Goal: Information Seeking & Learning: Learn about a topic

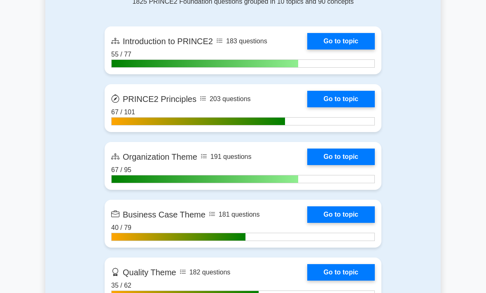
scroll to position [569, 0]
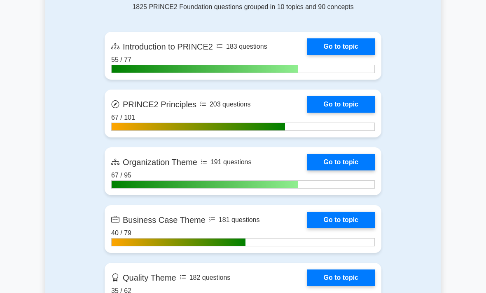
click at [307, 55] on link "Go to topic" at bounding box center [341, 46] width 68 height 16
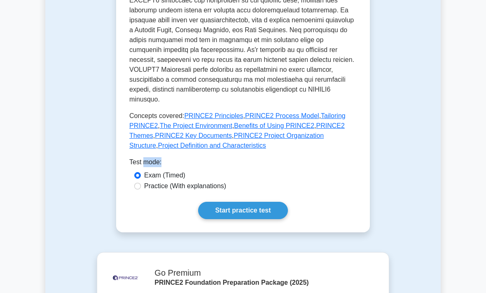
scroll to position [380, 0]
click at [262, 219] on link "Start practice test" at bounding box center [242, 210] width 89 height 17
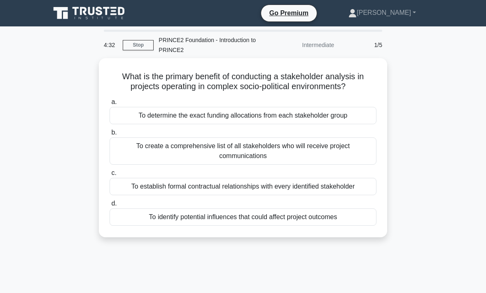
click at [315, 225] on div "To identify potential influences that could affect project outcomes" at bounding box center [243, 216] width 267 height 17
click at [110, 206] on input "d. To identify potential influences that could affect project outcomes" at bounding box center [110, 203] width 0 height 5
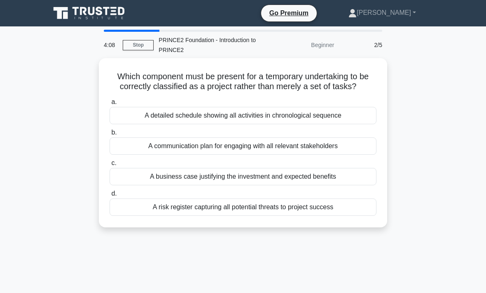
click at [321, 184] on div "A business case justifying the investment and expected benefits" at bounding box center [243, 176] width 267 height 17
click at [110, 166] on input "c. A business case justifying the investment and expected benefits" at bounding box center [110, 162] width 0 height 5
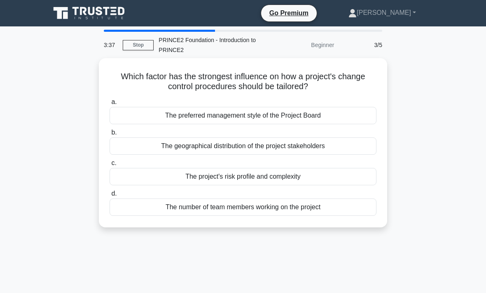
click at [270, 178] on div "The project's risk profile and complexity" at bounding box center [243, 176] width 267 height 17
click at [110, 166] on input "c. The project's risk profile and complexity" at bounding box center [110, 162] width 0 height 5
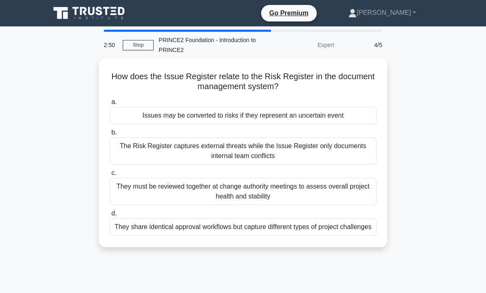
click at [274, 189] on div "They must be reviewed together at change authority meetings to assess overall p…" at bounding box center [243, 191] width 267 height 27
click at [110, 176] on input "c. They must be reviewed together at change authority meetings to assess overal…" at bounding box center [110, 172] width 0 height 5
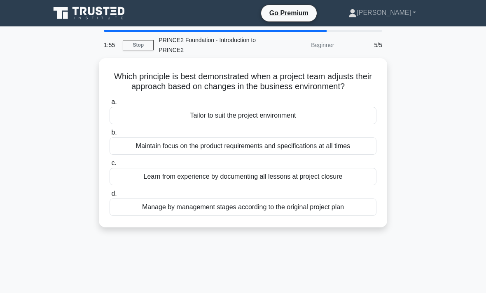
click at [336, 216] on div "Manage by management stages according to the original project plan" at bounding box center [243, 206] width 267 height 17
click at [110, 196] on input "d. Manage by management stages according to the original project plan" at bounding box center [110, 193] width 0 height 5
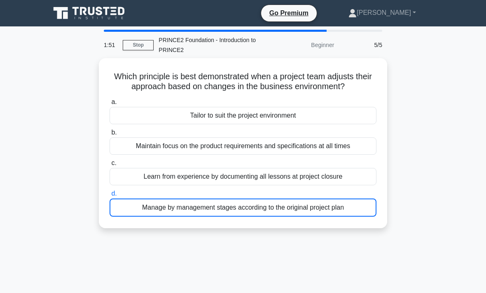
click at [138, 45] on link "Stop" at bounding box center [138, 45] width 31 height 10
click at [140, 44] on link "Stop" at bounding box center [138, 45] width 31 height 10
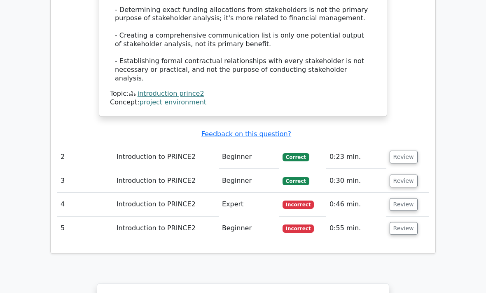
scroll to position [986, 0]
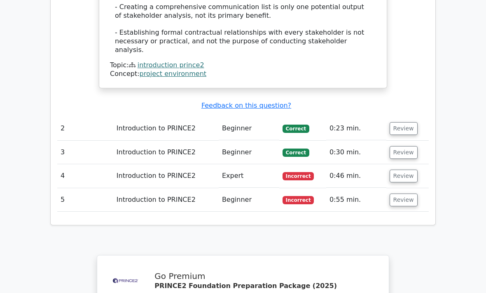
click at [405, 193] on button "Review" at bounding box center [404, 199] width 28 height 13
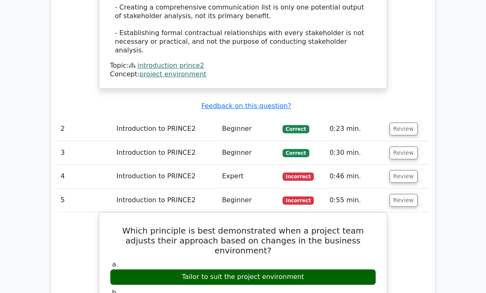
scroll to position [983, 0]
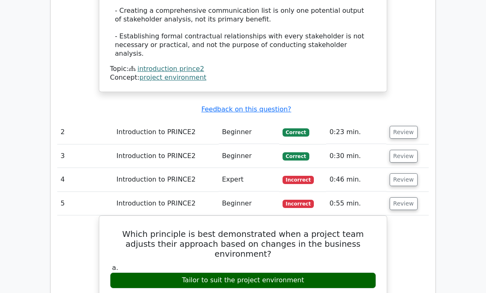
click at [409, 197] on button "Review" at bounding box center [404, 203] width 28 height 13
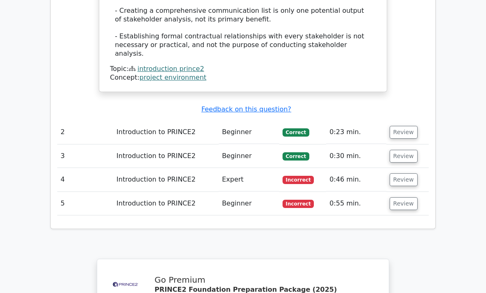
click at [406, 173] on button "Review" at bounding box center [404, 179] width 28 height 13
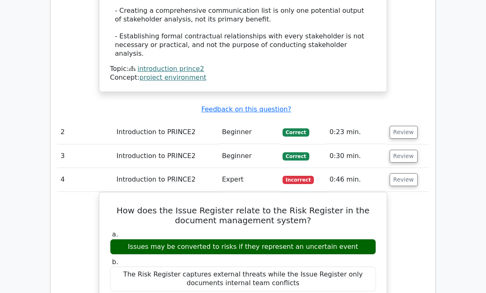
click at [408, 173] on button "Review" at bounding box center [404, 179] width 28 height 13
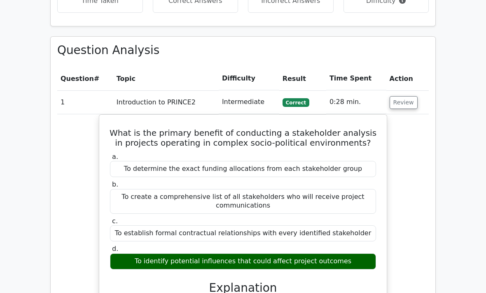
scroll to position [559, 0]
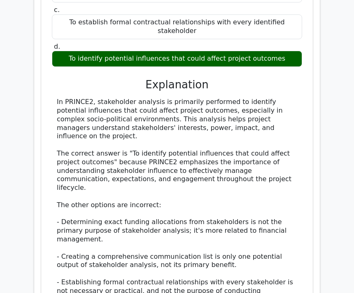
scroll to position [813, 0]
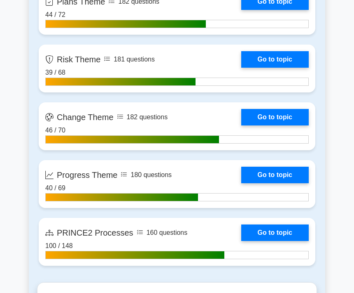
scroll to position [891, 0]
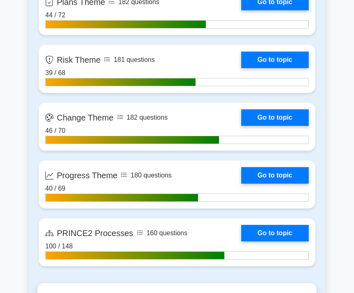
click at [281, 183] on link "Go to topic" at bounding box center [276, 175] width 68 height 16
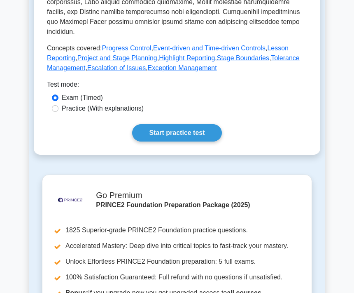
scroll to position [403, 0]
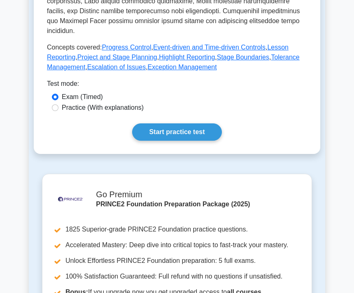
click at [197, 141] on link "Start practice test" at bounding box center [176, 132] width 89 height 17
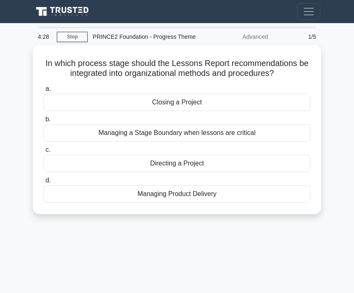
click at [199, 172] on div "Directing a Project" at bounding box center [177, 163] width 267 height 17
click at [44, 152] on input "c. Directing a Project" at bounding box center [44, 149] width 0 height 5
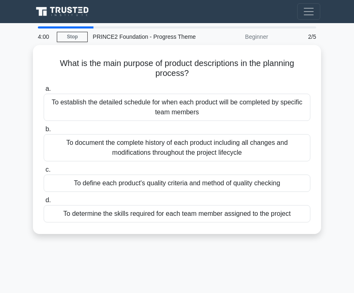
click at [245, 188] on div "To define each product's quality criteria and method of quality checking" at bounding box center [177, 182] width 267 height 17
click at [44, 172] on input "c. To define each product's quality criteria and method of quality checking" at bounding box center [44, 169] width 0 height 5
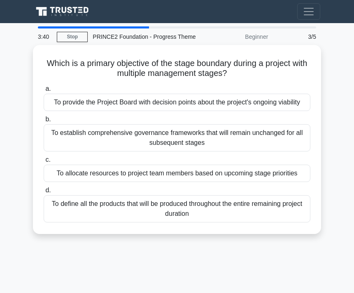
click at [253, 111] on div "To provide the Project Board with decision points about the project's ongoing v…" at bounding box center [177, 102] width 267 height 17
click at [44, 91] on input "a. To provide the Project Board with decision points about the project's ongoin…" at bounding box center [44, 88] width 0 height 5
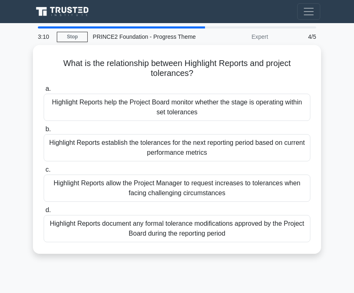
click at [258, 116] on div "Highlight Reports help the Project Board monitor whether the stage is operating…" at bounding box center [177, 107] width 267 height 27
click at [44, 91] on input "a. Highlight Reports help the Project Board monitor whether the stage is operat…" at bounding box center [44, 88] width 0 height 5
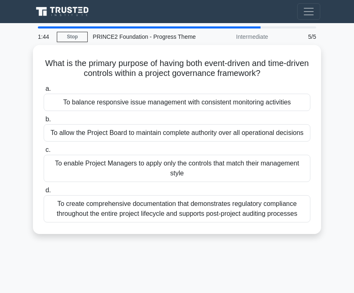
click at [267, 111] on div "To balance responsive issue management with consistent monitoring activities" at bounding box center [177, 102] width 267 height 17
click at [44, 91] on input "a. To balance responsive issue management with consistent monitoring activities" at bounding box center [44, 88] width 0 height 5
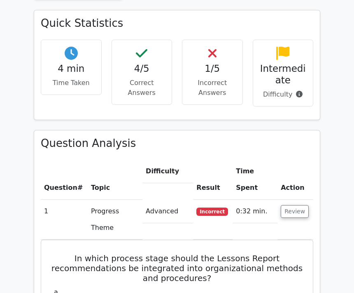
scroll to position [469, 0]
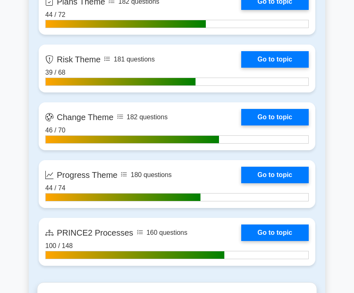
scroll to position [891, 0]
click at [284, 68] on link "Go to topic" at bounding box center [276, 59] width 68 height 16
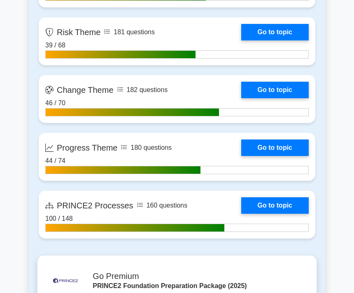
scroll to position [919, 0]
click at [286, 40] on link "Go to topic" at bounding box center [276, 32] width 68 height 16
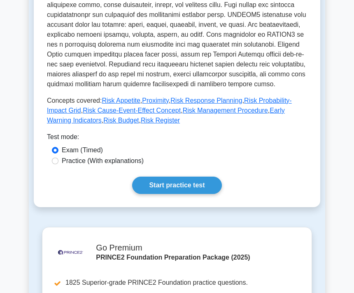
scroll to position [326, 0]
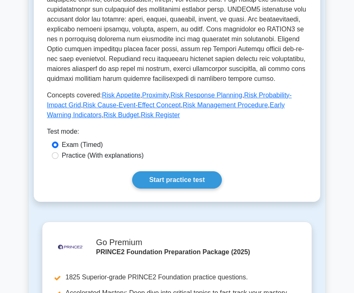
click at [201, 189] on link "Start practice test" at bounding box center [176, 179] width 89 height 17
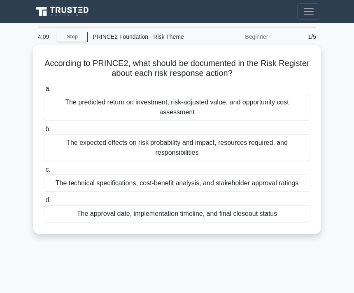
click at [256, 148] on div "The expected effects on risk probability and impact, resources required, and re…" at bounding box center [177, 147] width 267 height 27
click at [44, 132] on input "b. The expected effects on risk probability and impact, resources required, and…" at bounding box center [44, 129] width 0 height 5
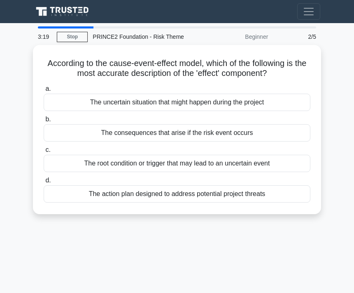
click at [250, 136] on div "The consequences that arise if the risk event occurs" at bounding box center [177, 132] width 267 height 17
click at [44, 122] on input "b. The consequences that arise if the risk event occurs" at bounding box center [44, 119] width 0 height 5
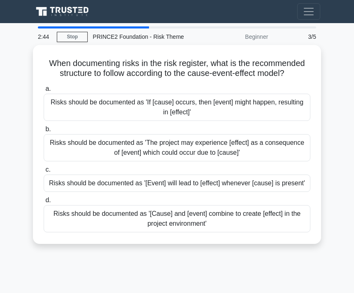
click at [248, 230] on div "Risks should be documented as '[Cause] and [event] combine to create [effect] i…" at bounding box center [177, 218] width 267 height 27
click at [44, 203] on input "d. Risks should be documented as '[Cause] and [event] combine to create [effect…" at bounding box center [44, 199] width 0 height 5
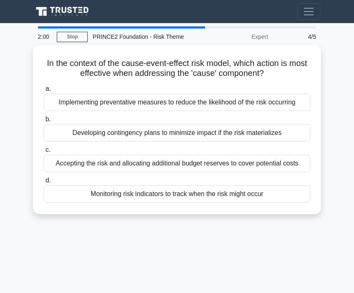
click at [258, 110] on div "Implementing preventative measures to reduce the likelihood of the risk occurri…" at bounding box center [177, 102] width 267 height 17
click at [44, 91] on input "a. Implementing preventative measures to reduce the likelihood of the risk occu…" at bounding box center [44, 88] width 0 height 5
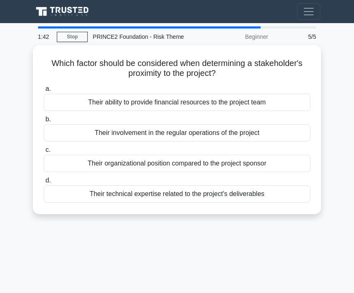
click at [247, 191] on div "Their technical expertise related to the project's deliverables" at bounding box center [177, 193] width 267 height 17
click at [44, 183] on input "d. Their technical expertise related to the project's deliverables" at bounding box center [44, 180] width 0 height 5
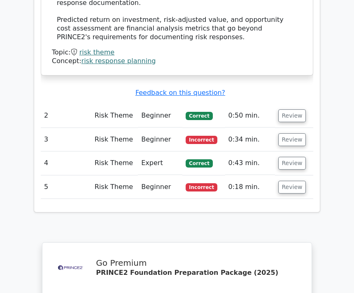
scroll to position [1058, 0]
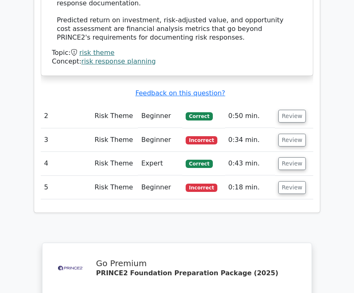
click at [291, 181] on button "Review" at bounding box center [293, 187] width 28 height 13
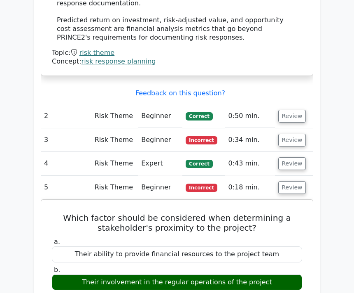
click at [296, 181] on button "Review" at bounding box center [293, 187] width 28 height 13
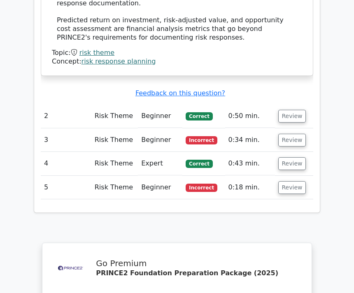
click at [293, 181] on button "Review" at bounding box center [293, 187] width 28 height 13
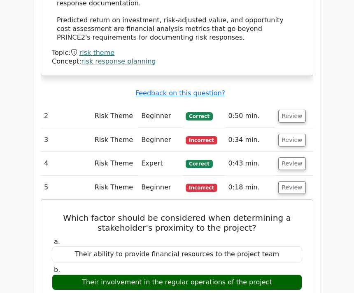
click at [293, 181] on button "Review" at bounding box center [293, 187] width 28 height 13
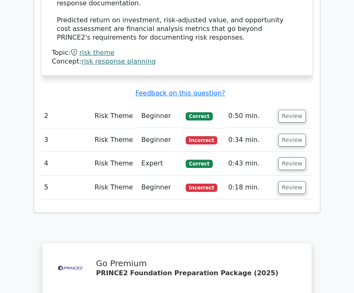
click at [296, 134] on button "Review" at bounding box center [293, 140] width 28 height 13
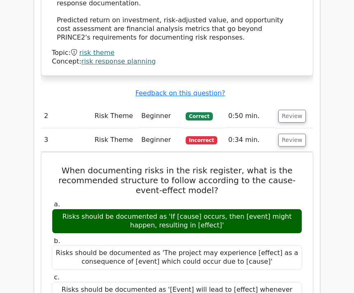
click at [297, 134] on button "Review" at bounding box center [293, 140] width 28 height 13
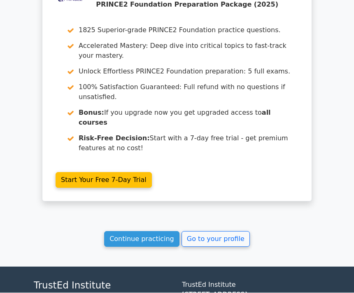
scroll to position [1317, 0]
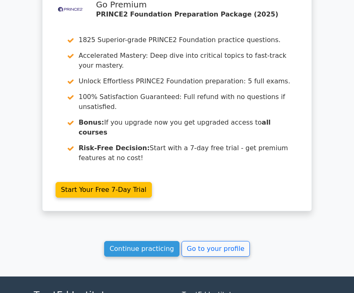
click at [223, 241] on link "Go to your profile" at bounding box center [216, 249] width 68 height 16
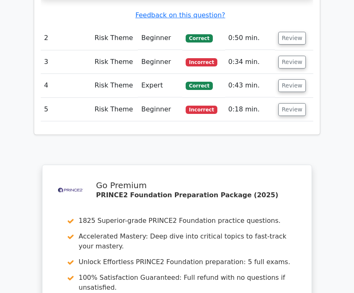
scroll to position [1137, 0]
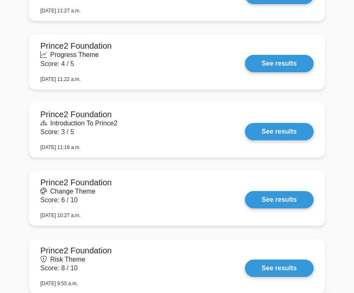
scroll to position [618, 0]
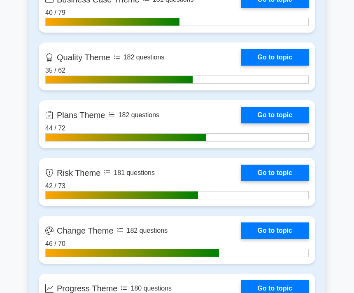
scroll to position [778, 0]
click at [283, 123] on link "Go to topic" at bounding box center [276, 115] width 68 height 16
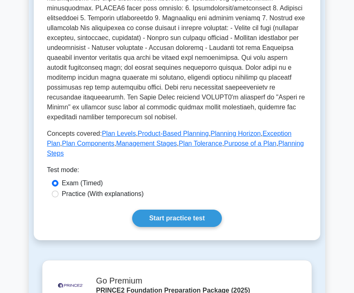
scroll to position [345, 0]
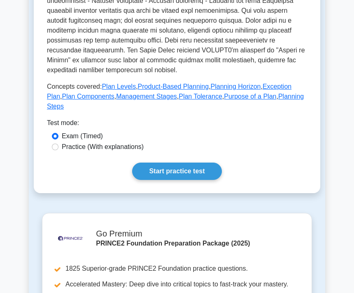
click at [195, 180] on link "Start practice test" at bounding box center [176, 170] width 89 height 17
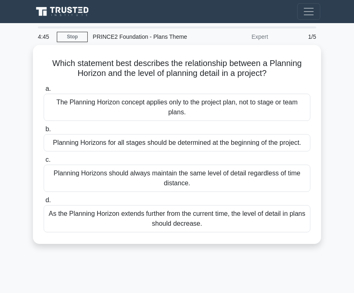
click at [260, 220] on div "As the Planning Horizon extends further from the current time, the level of det…" at bounding box center [177, 218] width 267 height 27
click at [44, 203] on input "d. As the Planning Horizon extends further from the current time, the level of …" at bounding box center [44, 199] width 0 height 5
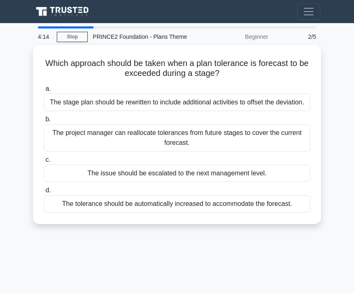
click at [247, 177] on div "The issue should be escalated to the next management level." at bounding box center [177, 172] width 267 height 17
click at [44, 162] on input "c. The issue should be escalated to the next management level." at bounding box center [44, 159] width 0 height 5
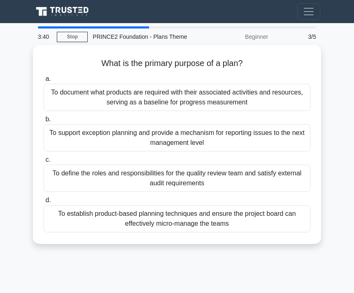
click at [255, 134] on div "To support exception planning and provide a mechanism for reporting issues to t…" at bounding box center [177, 137] width 267 height 27
click at [44, 122] on input "b. To support exception planning and provide a mechanism for reporting issues t…" at bounding box center [44, 119] width 0 height 5
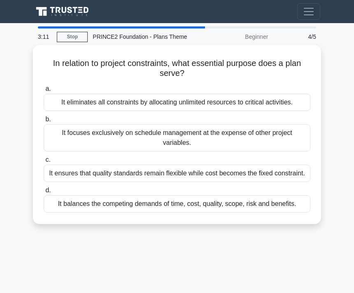
click at [264, 212] on div "It balances the competing demands of time, cost, quality, scope, risk and benef…" at bounding box center [177, 203] width 267 height 17
click at [44, 193] on input "d. It balances the competing demands of time, cost, quality, scope, risk and be…" at bounding box center [44, 190] width 0 height 5
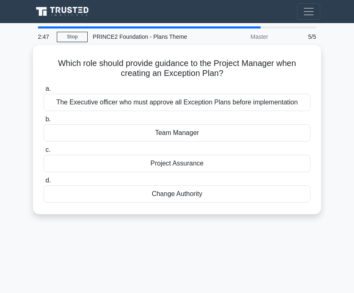
click at [203, 136] on div "Team Manager" at bounding box center [177, 132] width 267 height 17
click at [44, 122] on input "b. Team Manager" at bounding box center [44, 119] width 0 height 5
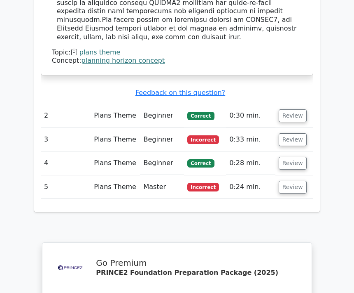
scroll to position [973, 0]
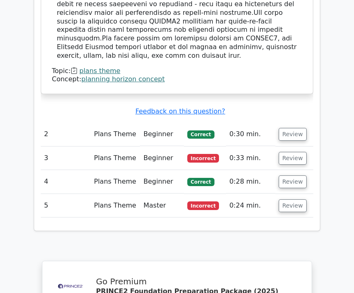
click at [297, 199] on button "Review" at bounding box center [293, 205] width 28 height 13
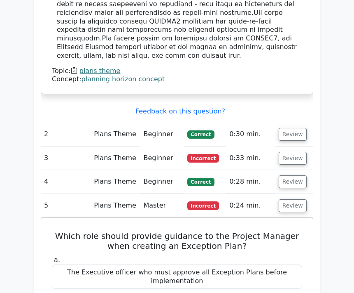
click at [295, 152] on button "Review" at bounding box center [293, 158] width 28 height 13
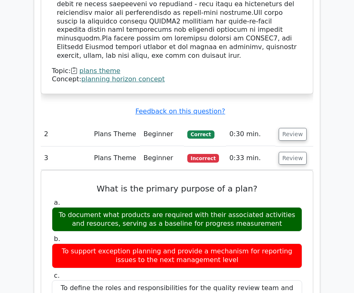
click at [294, 152] on button "Review" at bounding box center [293, 158] width 28 height 13
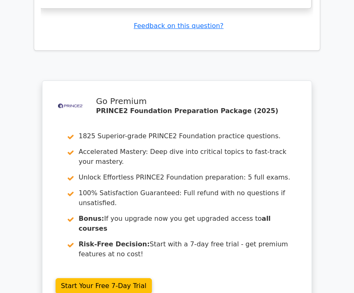
scroll to position [1670, 0]
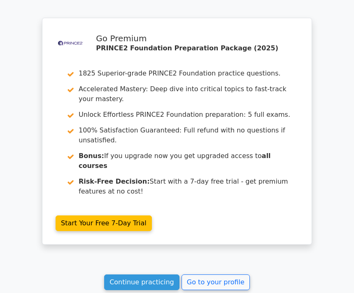
click at [234, 274] on link "Go to your profile" at bounding box center [216, 282] width 68 height 16
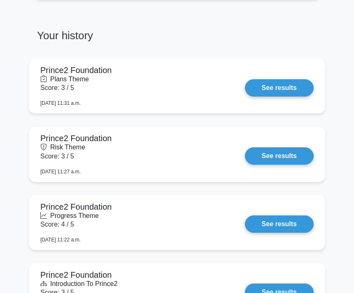
scroll to position [596, 0]
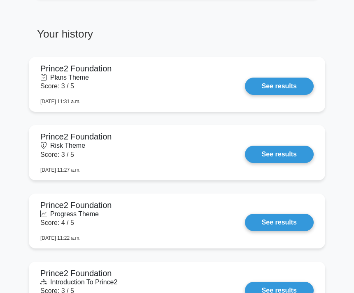
click at [288, 95] on link "See results" at bounding box center [279, 85] width 69 height 17
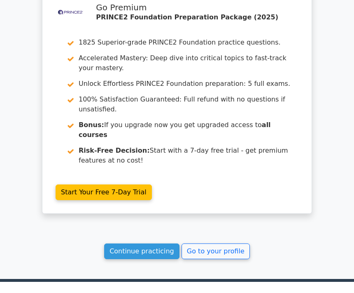
scroll to position [1236, 0]
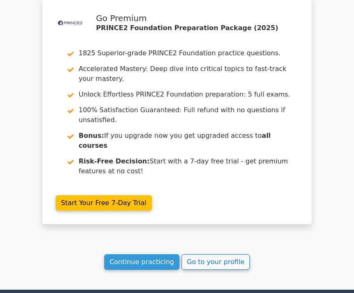
click at [162, 254] on link "Continue practicing" at bounding box center [141, 262] width 75 height 16
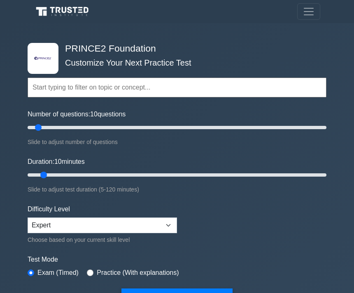
click at [109, 87] on input "text" at bounding box center [177, 87] width 299 height 20
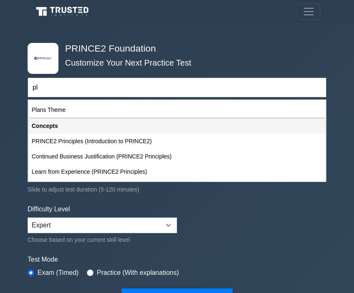
scroll to position [31, 0]
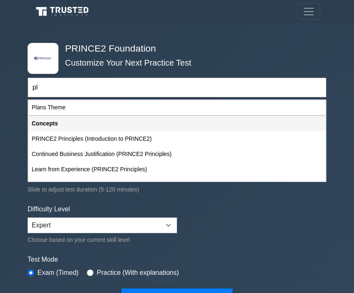
click at [77, 105] on div "Plans Theme" at bounding box center [177, 107] width 298 height 15
type input "Plans Theme"
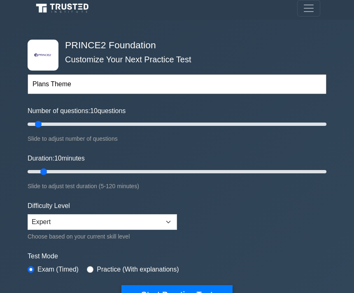
scroll to position [2, 0]
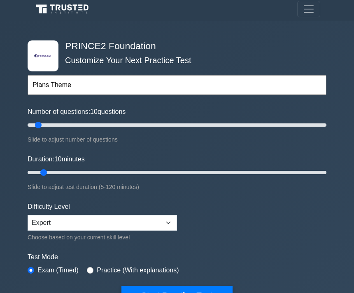
click at [190, 291] on button "Start Practice Test" at bounding box center [177, 295] width 111 height 19
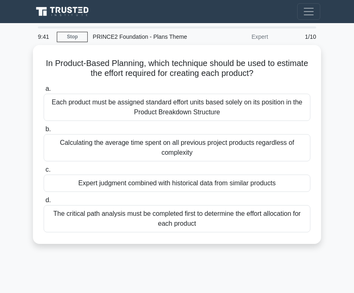
click at [249, 103] on div "Each product must be assigned standard effort units based solely on its positio…" at bounding box center [177, 107] width 267 height 27
click at [44, 91] on input "a. Each product must be assigned standard effort units based solely on its posi…" at bounding box center [44, 88] width 0 height 5
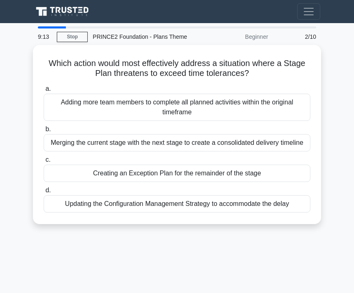
click at [251, 178] on div "Creating an Exception Plan for the remainder of the stage" at bounding box center [177, 172] width 267 height 17
click at [44, 162] on input "c. Creating an Exception Plan for the remainder of the stage" at bounding box center [44, 159] width 0 height 5
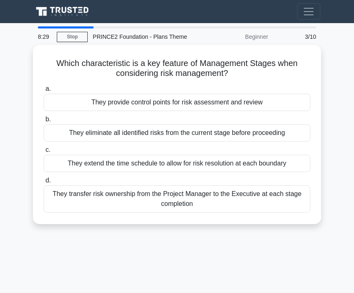
click at [235, 96] on div "They provide control points for risk assessment and review" at bounding box center [177, 102] width 267 height 17
click at [44, 91] on input "a. They provide control points for risk assessment and review" at bounding box center [44, 88] width 0 height 5
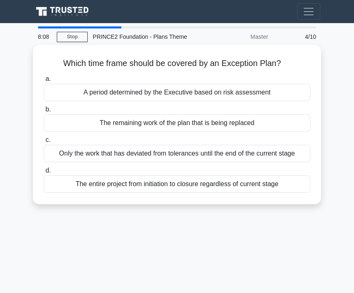
click at [240, 153] on div "Only the work that has deviated from tolerances until the end of the current st…" at bounding box center [177, 153] width 267 height 17
click at [44, 143] on input "c. Only the work that has deviated from tolerances until the end of the current…" at bounding box center [44, 139] width 0 height 5
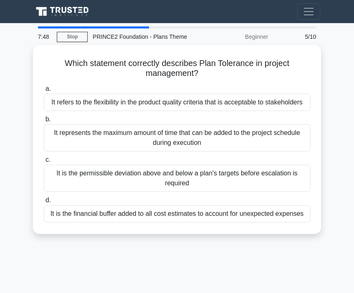
click at [213, 185] on div "It is the permissible deviation above and below a plan's targets before escalat…" at bounding box center [177, 177] width 267 height 27
click at [44, 162] on input "c. It is the permissible deviation above and below a plan's targets before esca…" at bounding box center [44, 159] width 0 height 5
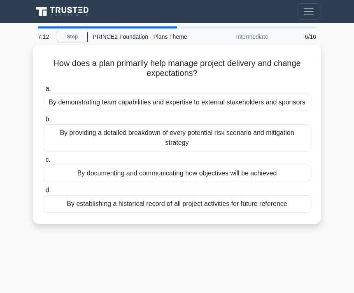
click at [194, 178] on div "By documenting and communicating how objectives will be achieved" at bounding box center [177, 172] width 267 height 17
click at [44, 162] on input "c. By documenting and communicating how objectives will be achieved" at bounding box center [44, 159] width 0 height 5
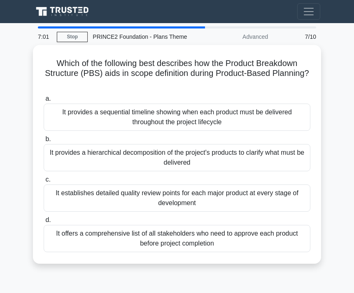
click at [201, 155] on div "It provides a hierarchical decomposition of the project's products to clarify w…" at bounding box center [177, 157] width 267 height 27
click at [44, 142] on input "b. It provides a hierarchical decomposition of the project's products to clarif…" at bounding box center [44, 138] width 0 height 5
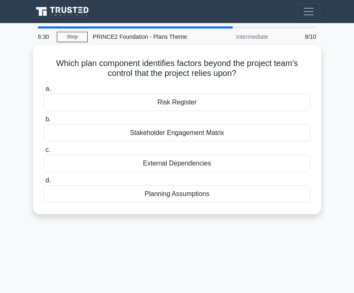
click at [207, 100] on div "Risk Register" at bounding box center [177, 102] width 267 height 17
click at [44, 91] on input "a. Risk Register" at bounding box center [44, 88] width 0 height 5
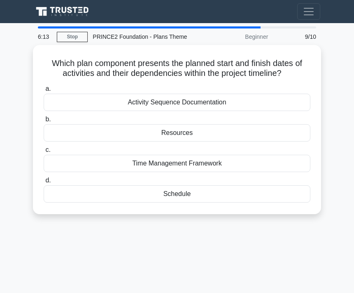
click at [236, 106] on div "Activity Sequence Documentation" at bounding box center [177, 102] width 267 height 17
click at [44, 91] on input "a. Activity Sequence Documentation" at bounding box center [44, 88] width 0 height 5
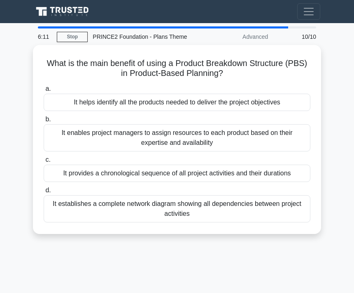
click at [217, 174] on div "It provides a chronological sequence of all project activities and their durati…" at bounding box center [177, 172] width 267 height 17
click at [44, 162] on input "c. It provides a chronological sequence of all project activities and their dur…" at bounding box center [44, 159] width 0 height 5
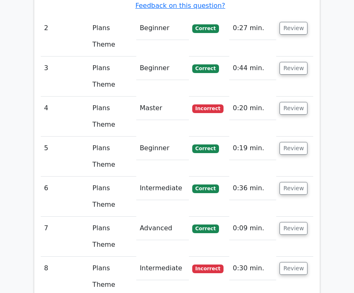
scroll to position [1143, 0]
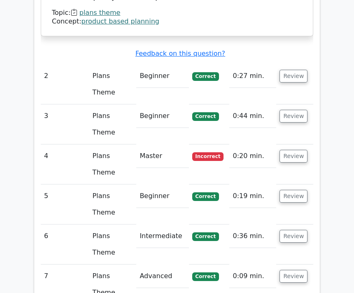
scroll to position [1093, 0]
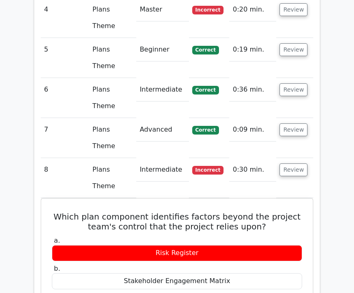
scroll to position [1242, 0]
